Goal: Check status: Check status

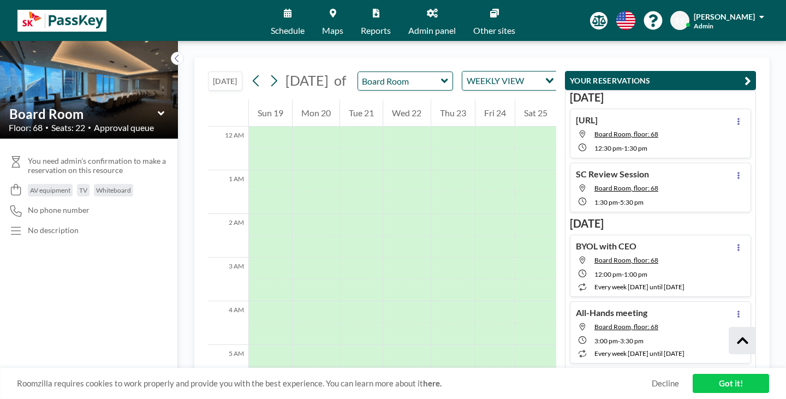
scroll to position [264, 0]
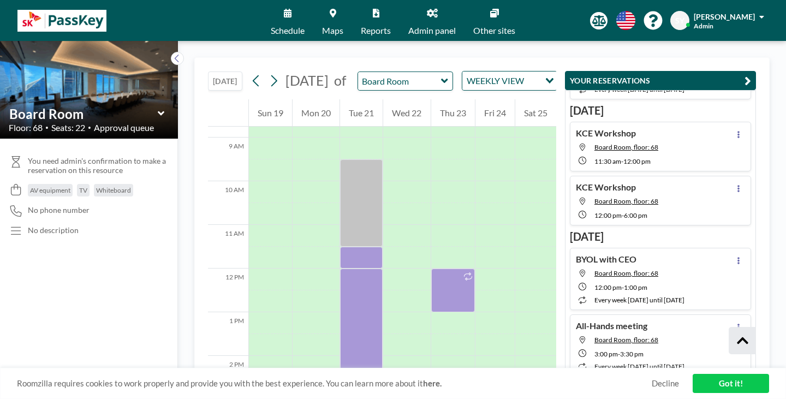
click at [562, 75] on button "PENDING FOR APPROVAL" at bounding box center [623, 81] width 122 height 19
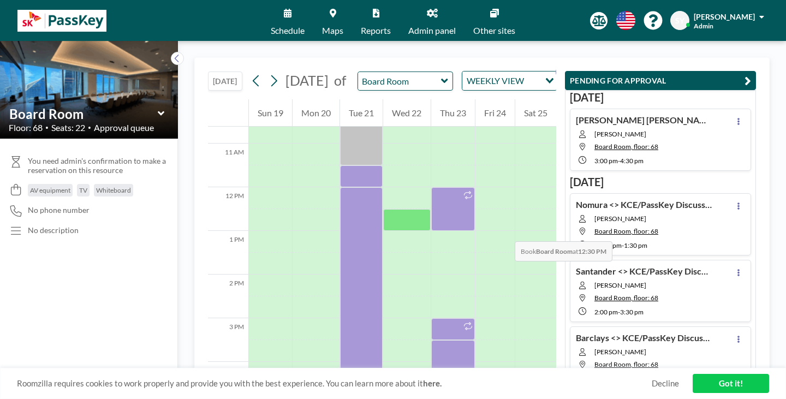
scroll to position [491, 0]
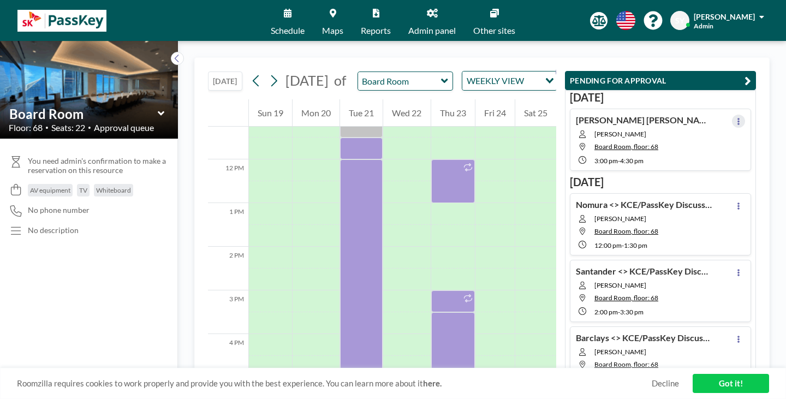
click at [745, 115] on button at bounding box center [738, 121] width 13 height 13
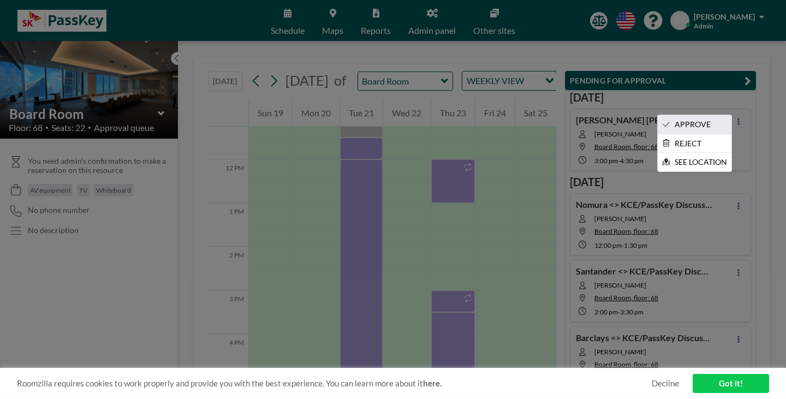
click at [720, 115] on li "APPROVE" at bounding box center [695, 124] width 74 height 19
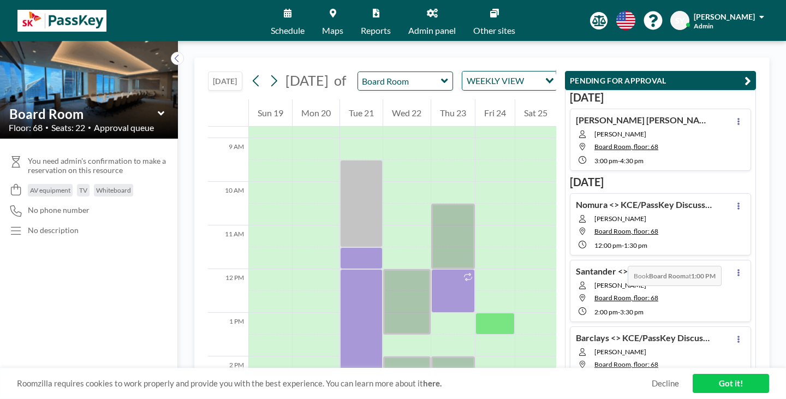
scroll to position [382, 0]
click at [741, 203] on icon at bounding box center [739, 206] width 4 height 7
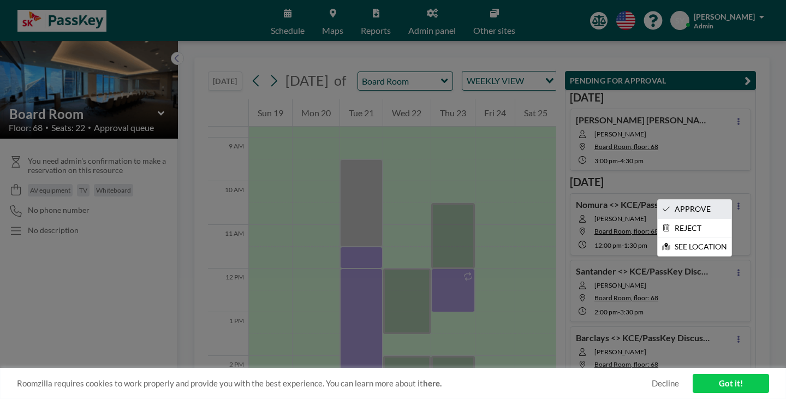
click at [731, 200] on li "APPROVE" at bounding box center [695, 209] width 74 height 19
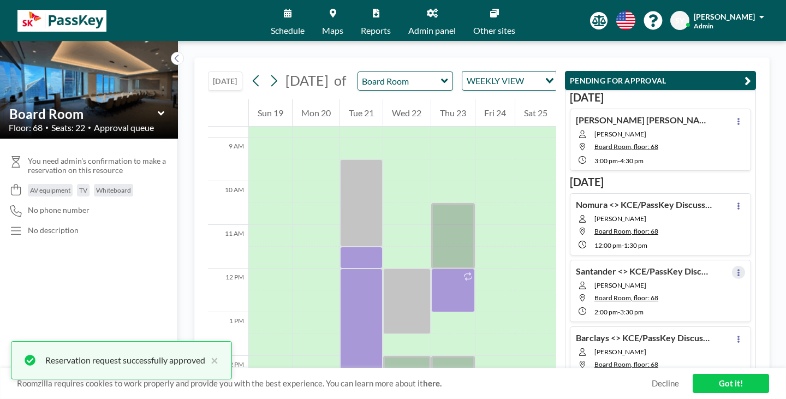
click at [745, 266] on button at bounding box center [738, 272] width 13 height 13
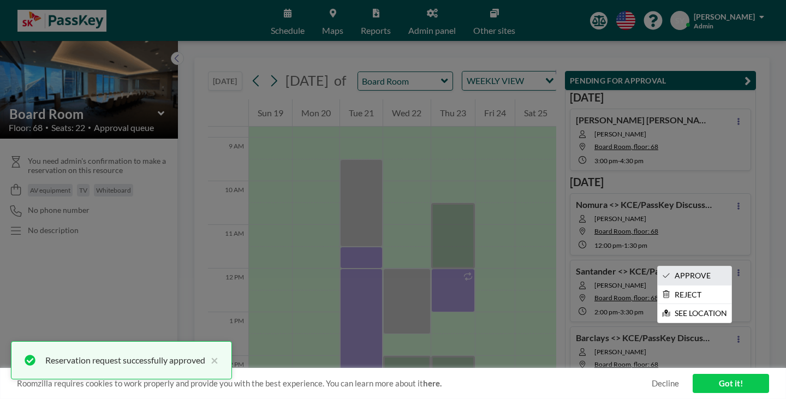
click at [727, 266] on li "APPROVE" at bounding box center [695, 275] width 74 height 19
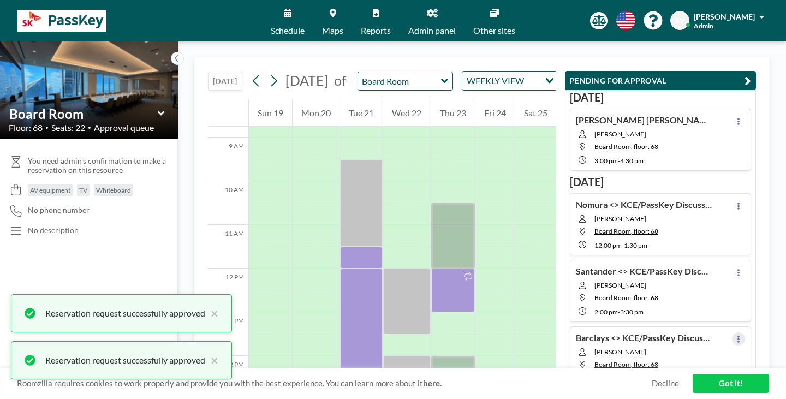
click at [739, 333] on button at bounding box center [738, 339] width 13 height 13
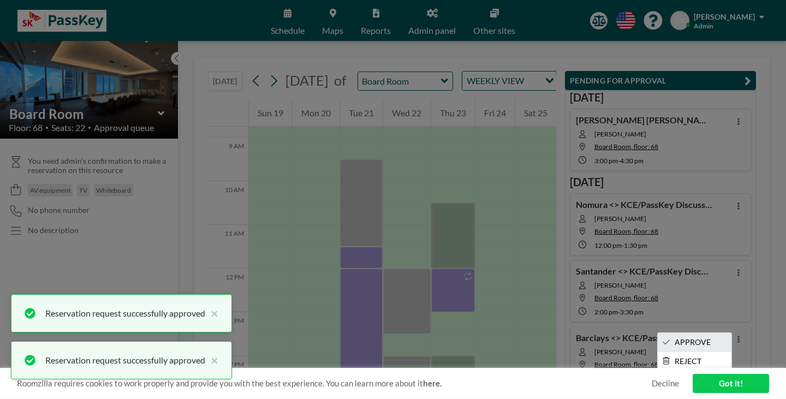
click at [729, 333] on li "APPROVE" at bounding box center [695, 342] width 74 height 19
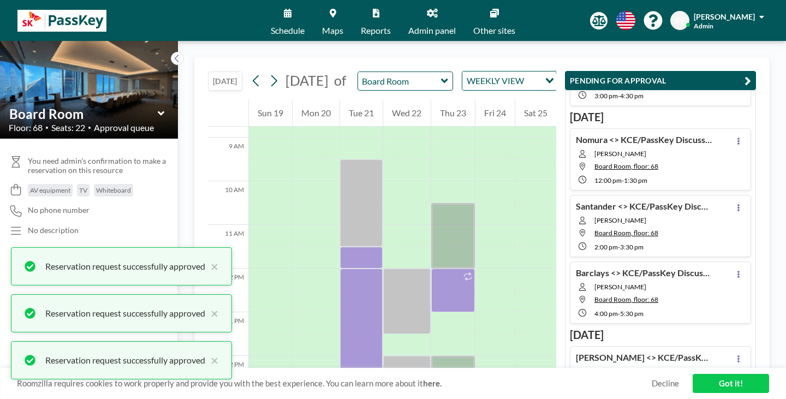
scroll to position [69, 0]
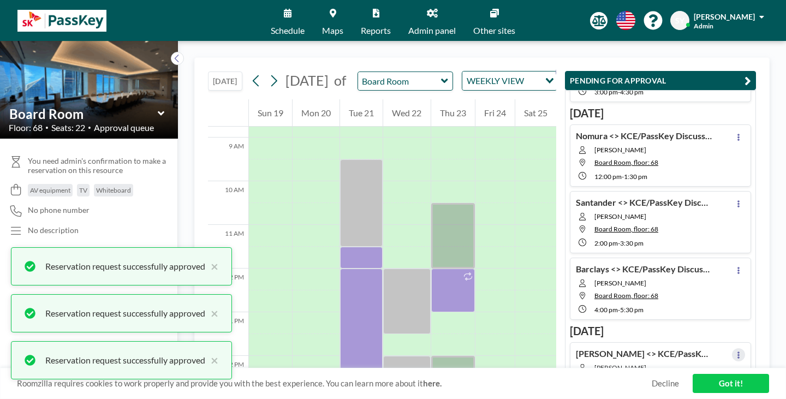
click at [744, 348] on button at bounding box center [738, 354] width 13 height 13
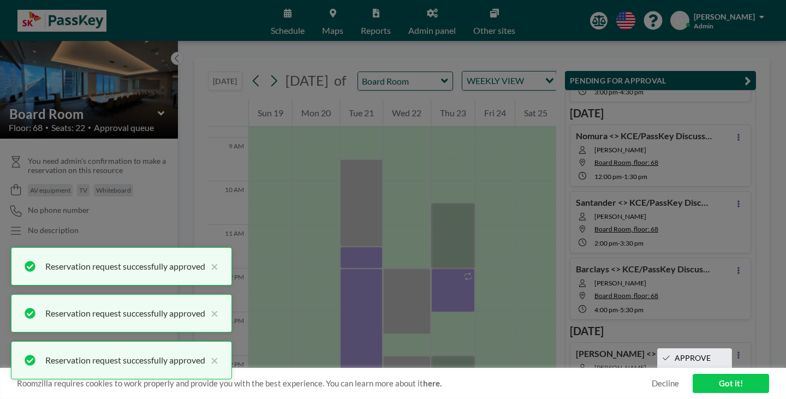
click at [729, 349] on li "APPROVE" at bounding box center [695, 358] width 74 height 19
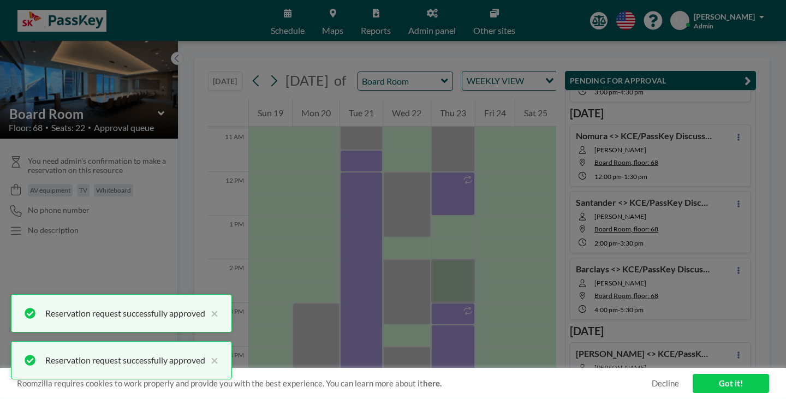
scroll to position [479, 0]
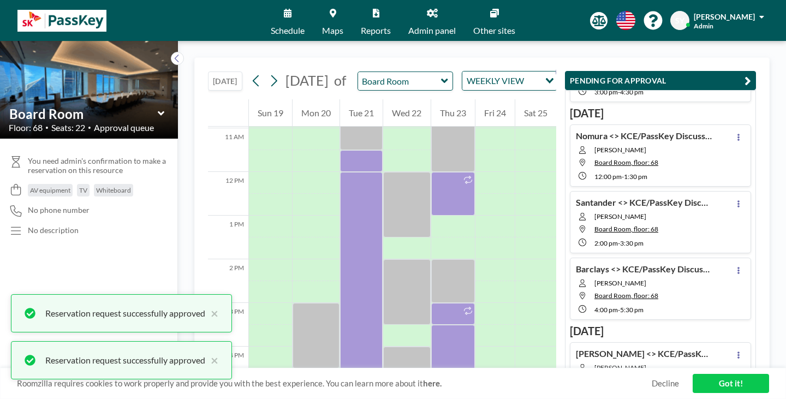
click at [562, 73] on button "YOUR RESERVATIONS 9+" at bounding box center [616, 81] width 109 height 19
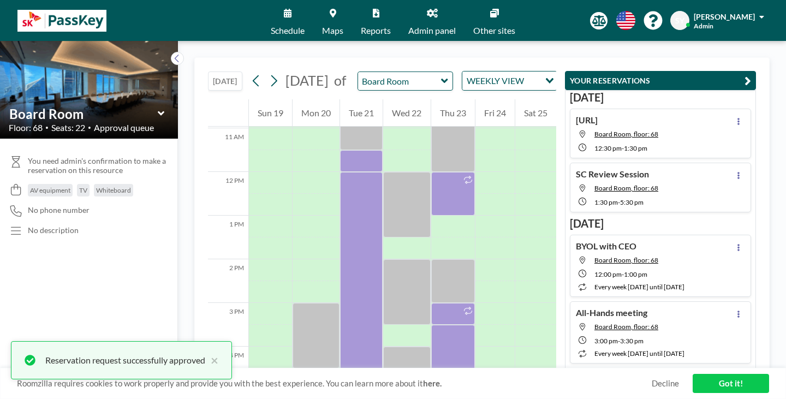
click at [306, 16] on link "Schedule" at bounding box center [287, 20] width 51 height 41
click at [343, 26] on span "Maps" at bounding box center [332, 30] width 21 height 9
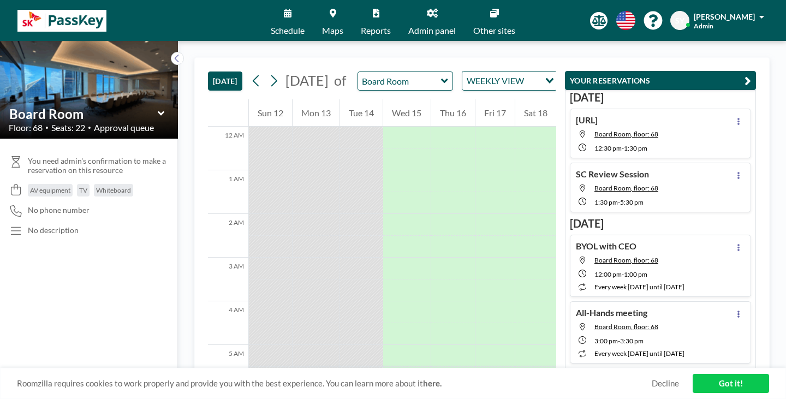
click at [562, 73] on button "PENDING FOR APPROVAL" at bounding box center [623, 81] width 122 height 19
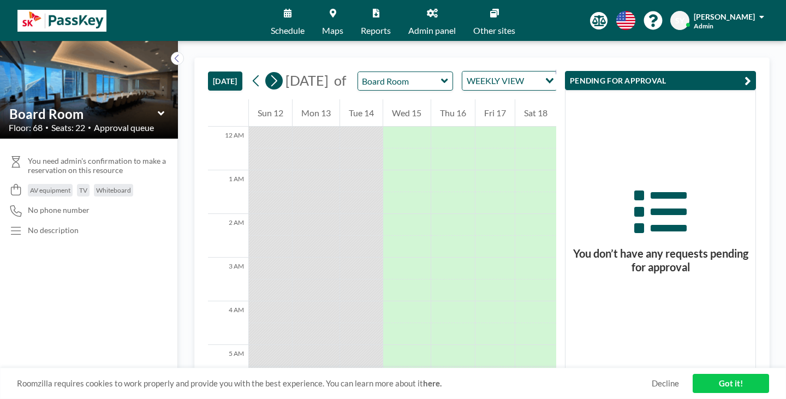
click at [265, 74] on button at bounding box center [273, 80] width 17 height 17
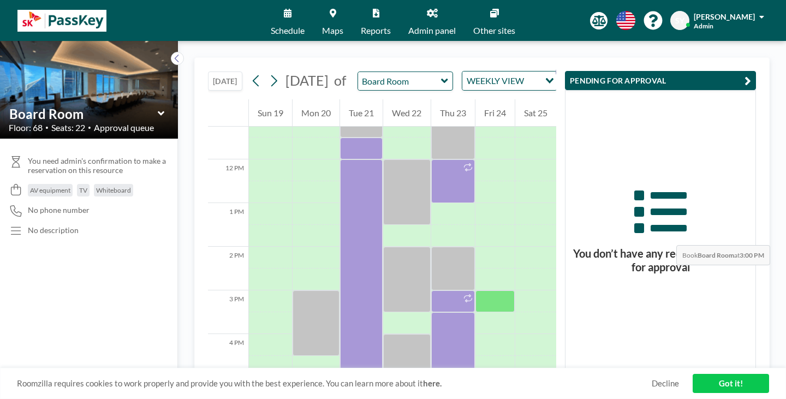
scroll to position [328, 0]
